Goal: Find specific page/section

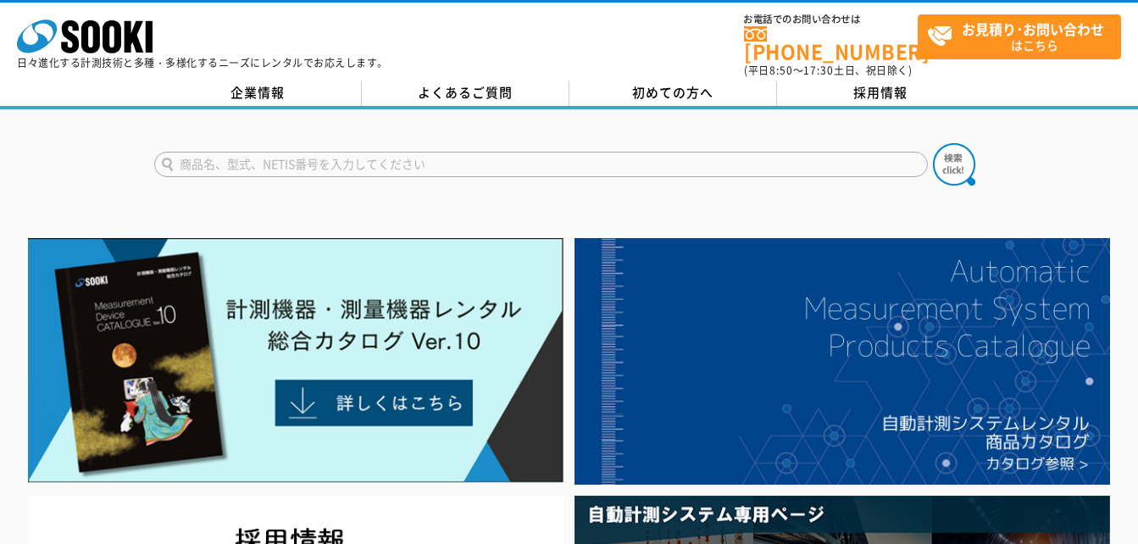
click at [404, 155] on input "text" at bounding box center [540, 164] width 773 height 25
type input "g"
type input "ｇ"
type input "ふ"
type input "ｈ"
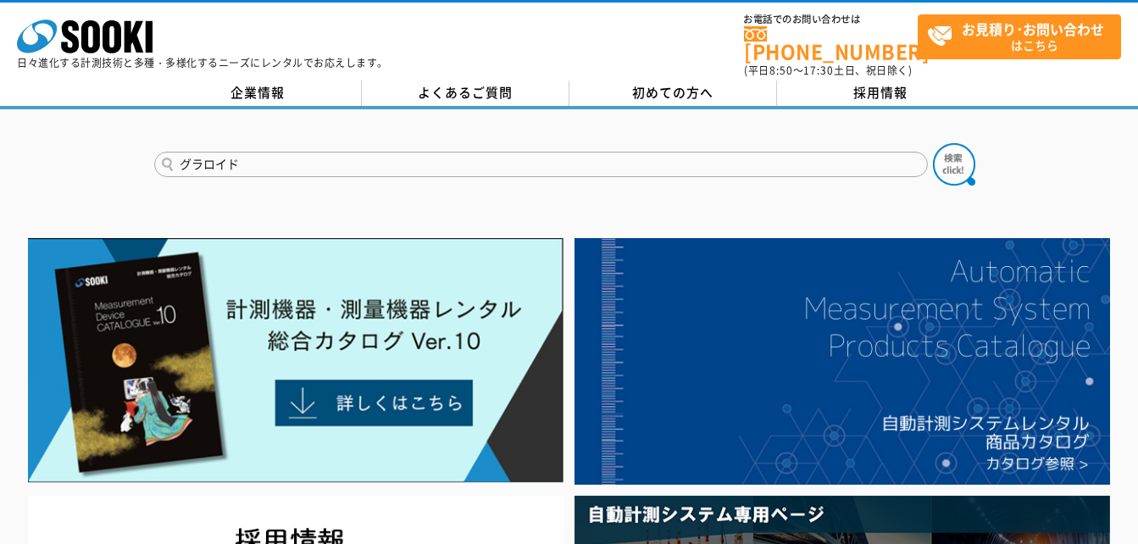
type input "グラロイド"
click at [933, 143] on button at bounding box center [954, 164] width 42 height 42
